Goal: Entertainment & Leisure: Consume media (video, audio)

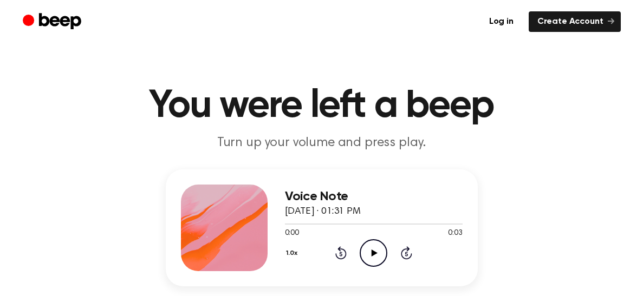
click at [375, 250] on icon "Play Audio" at bounding box center [374, 253] width 28 height 28
click at [373, 255] on icon at bounding box center [375, 253] width 6 height 7
click at [374, 254] on icon at bounding box center [375, 253] width 6 height 7
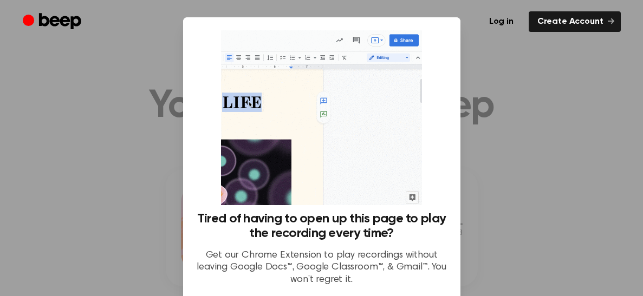
click at [614, 231] on div at bounding box center [321, 148] width 643 height 296
